Goal: Information Seeking & Learning: Learn about a topic

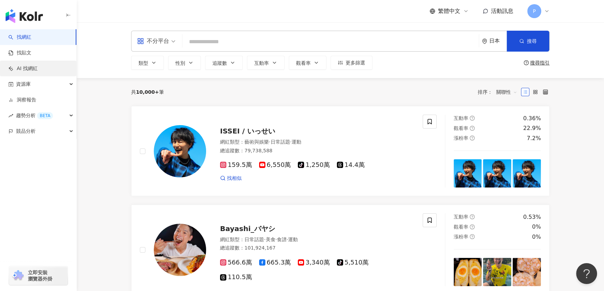
click at [38, 70] on link "AI 找網紅" at bounding box center [22, 68] width 29 height 7
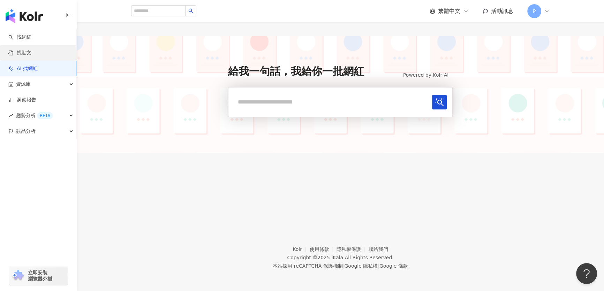
click at [31, 51] on link "找貼文" at bounding box center [19, 53] width 23 height 7
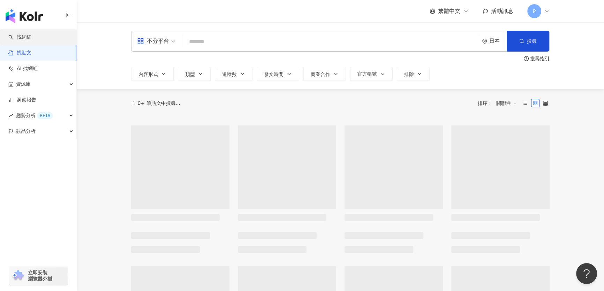
click at [31, 38] on link "找網紅" at bounding box center [19, 37] width 23 height 7
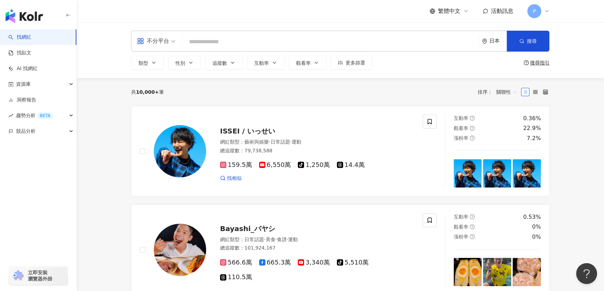
click at [318, 41] on icon "environment" at bounding box center [484, 41] width 5 height 5
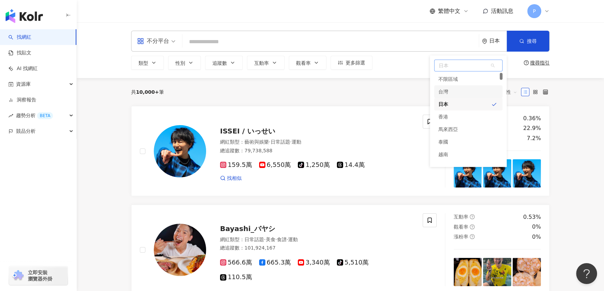
click at [318, 87] on div "台灣" at bounding box center [469, 92] width 68 height 13
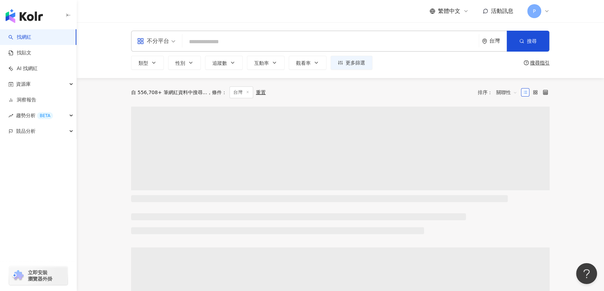
click at [318, 46] on input "search" at bounding box center [330, 41] width 291 height 13
paste input "**********"
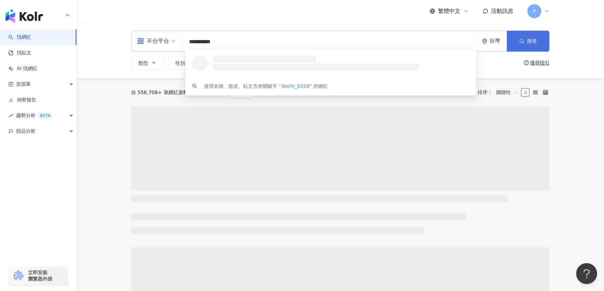
type input "**********"
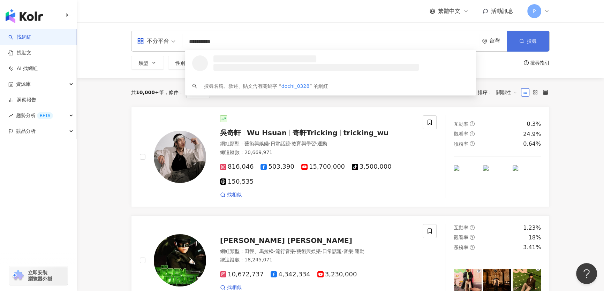
click at [318, 38] on span "搜尋" at bounding box center [532, 41] width 10 height 6
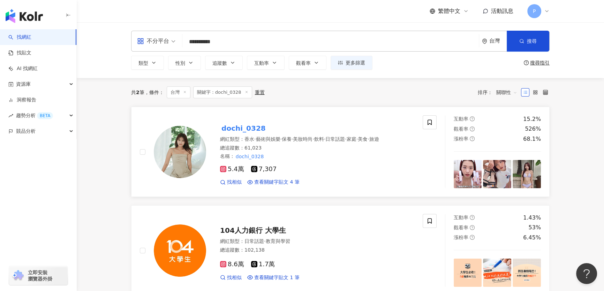
click at [318, 143] on div "網紅類型 ： 香水 · 藝術與娛樂 · 保養 · 美妝時尚 · 飲料 · 日常話題 · 家庭 · 美食 · 旅遊" at bounding box center [317, 139] width 194 height 7
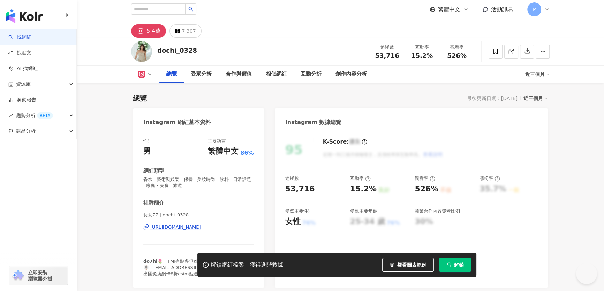
scroll to position [31, 0]
